Goal: Information Seeking & Learning: Learn about a topic

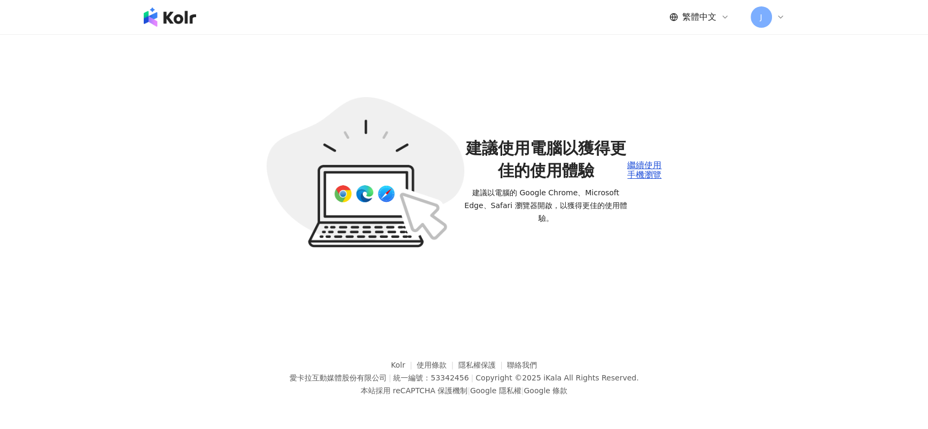
drag, startPoint x: 645, startPoint y: 172, endPoint x: 663, endPoint y: 6, distance: 167.0
click at [645, 172] on div "繼續使用手機瀏覽" at bounding box center [644, 171] width 34 height 20
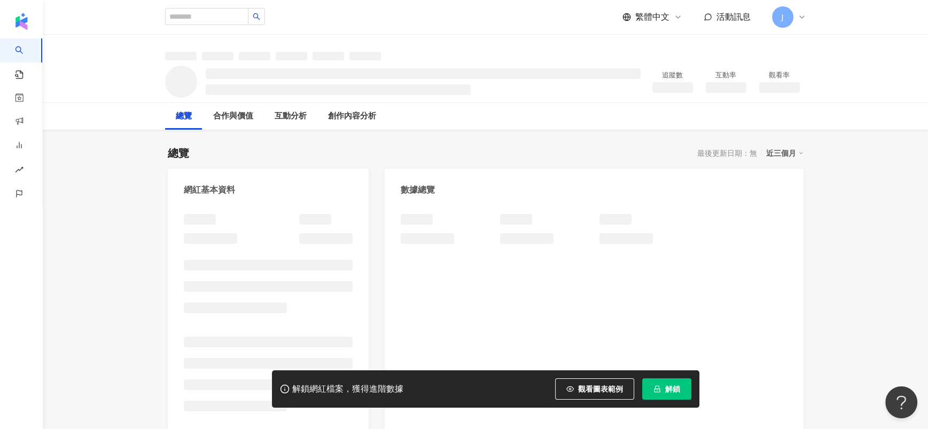
click at [650, 393] on button "解鎖" at bounding box center [666, 389] width 49 height 21
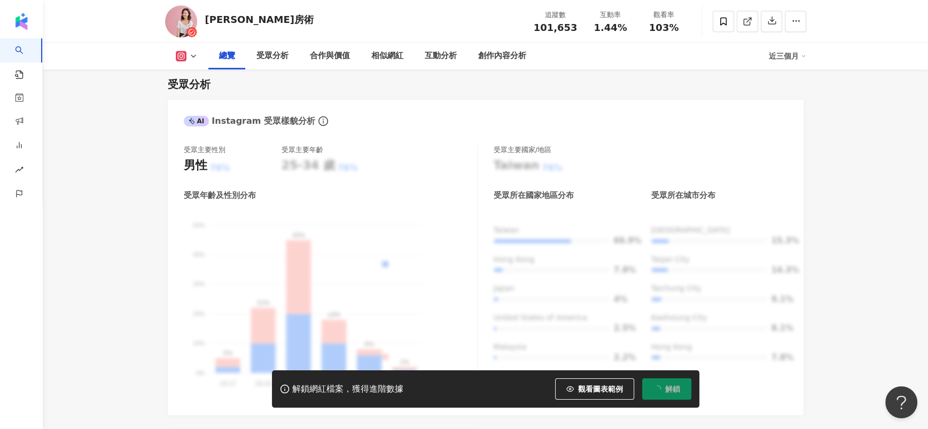
scroll to position [946, 0]
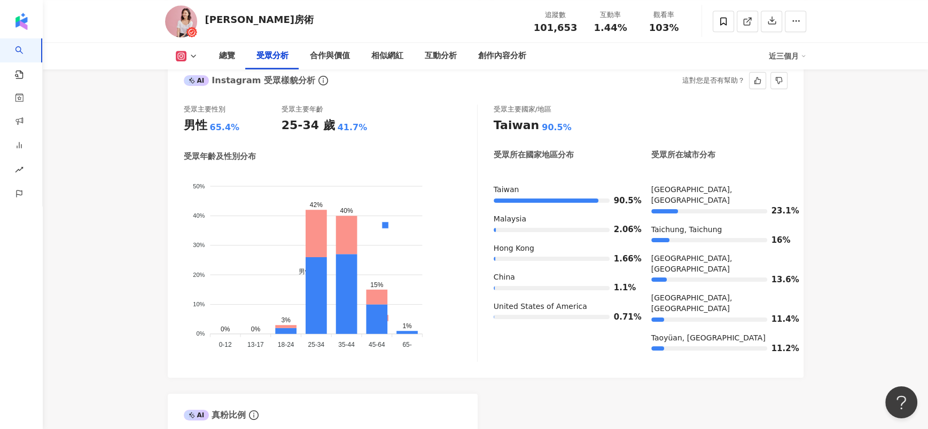
scroll to position [946, 0]
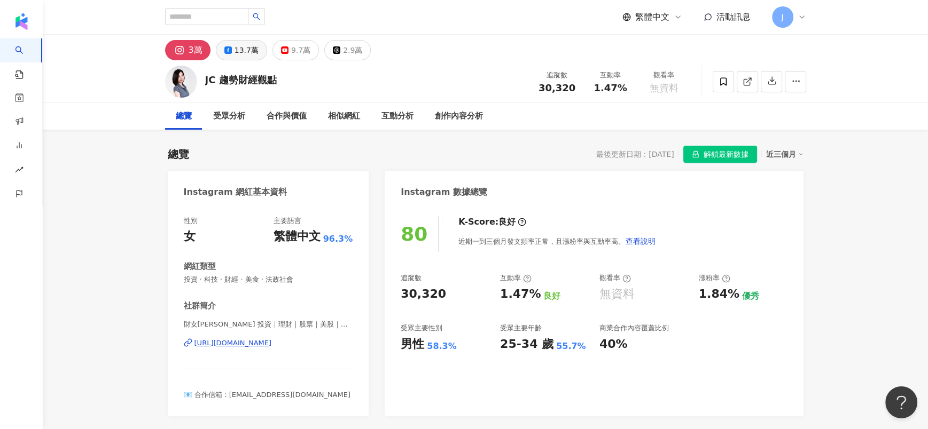
click at [224, 50] on icon at bounding box center [227, 49] width 7 height 7
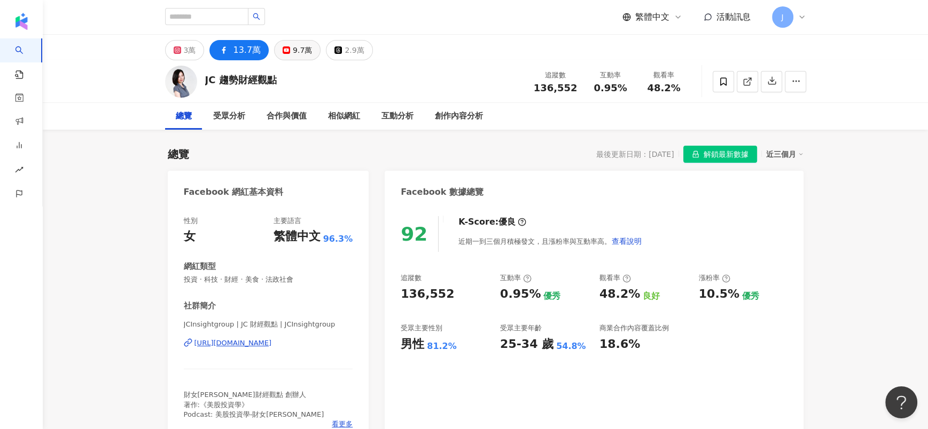
click at [281, 57] on button "9.7萬" at bounding box center [297, 50] width 46 height 20
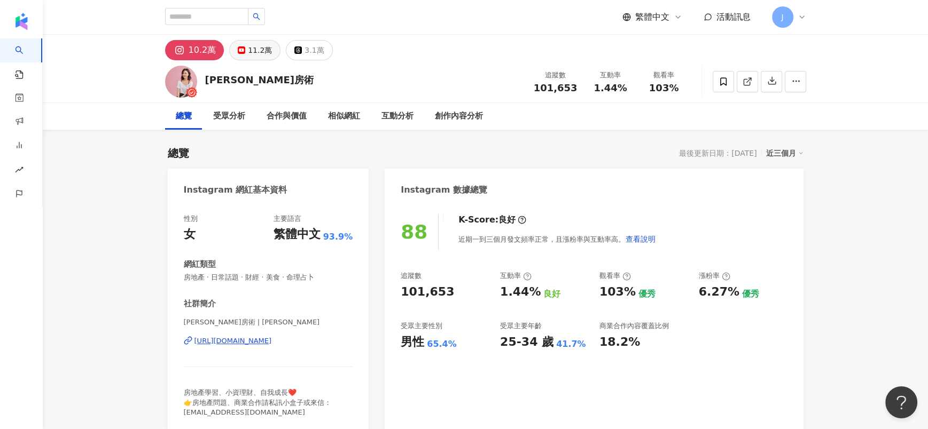
click at [261, 50] on div "11.2萬" at bounding box center [260, 50] width 24 height 15
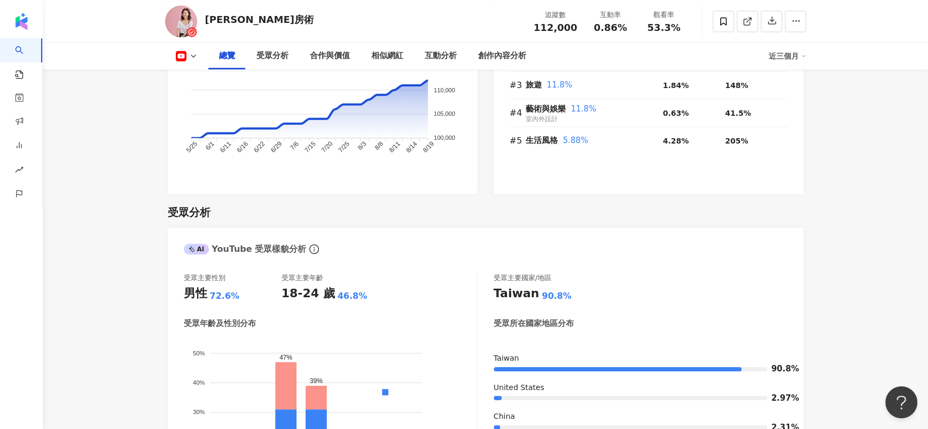
scroll to position [961, 0]
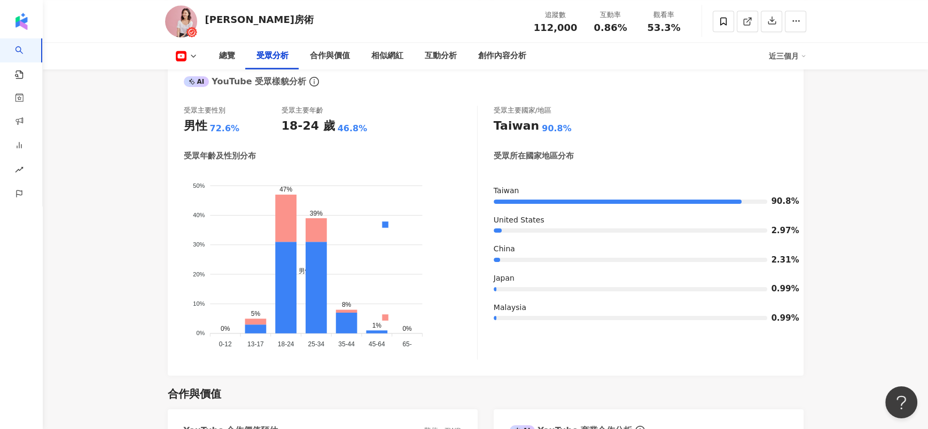
click at [177, 52] on icon at bounding box center [181, 56] width 11 height 11
click at [221, 99] on button "YouTube" at bounding box center [203, 100] width 64 height 15
click at [190, 53] on icon at bounding box center [193, 56] width 9 height 9
click at [195, 79] on button "Instagram" at bounding box center [203, 75] width 64 height 15
